Goal: Check status: Check status

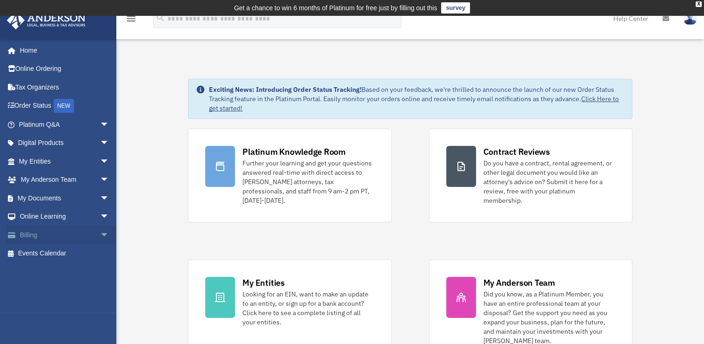
click at [42, 232] on link "Billing arrow_drop_down" at bounding box center [65, 234] width 117 height 19
click at [100, 233] on span "arrow_drop_down" at bounding box center [109, 234] width 19 height 19
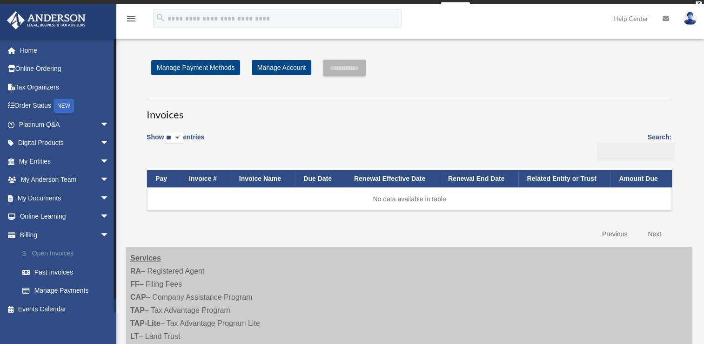
click at [60, 251] on link "$ Open Invoices" at bounding box center [68, 253] width 110 height 19
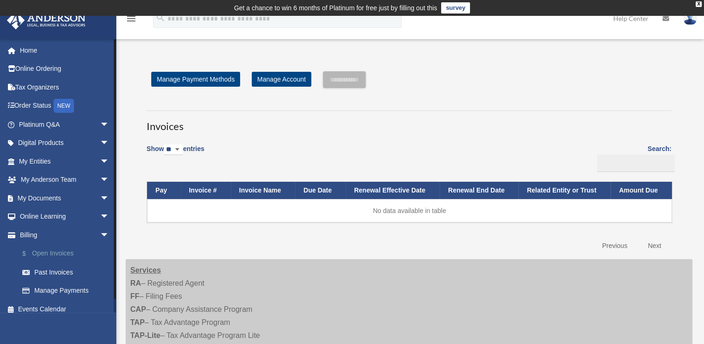
click at [47, 252] on link "$ Open Invoices" at bounding box center [68, 253] width 110 height 19
click at [65, 272] on link "Past Invoices" at bounding box center [68, 272] width 110 height 19
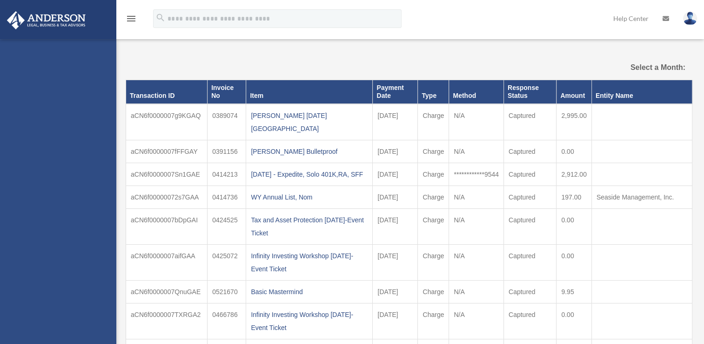
select select
